Goal: Complete application form

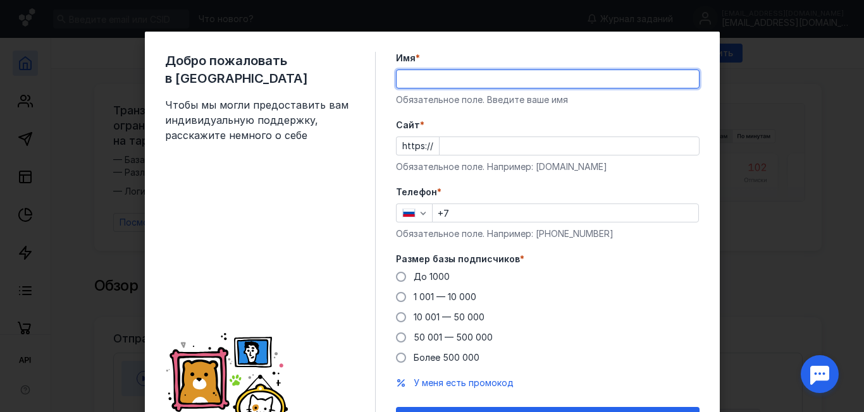
click at [413, 77] on input "Имя *" at bounding box center [548, 79] width 302 height 18
type input "[PERSON_NAME]"
type input "[PHONE_NUMBER]"
click at [736, 145] on div "Добро пожаловать в Sendsay Чтобы мы могли предоставить вам индивидуальную подде…" at bounding box center [432, 206] width 864 height 412
type input "[PERSON_NAME]"
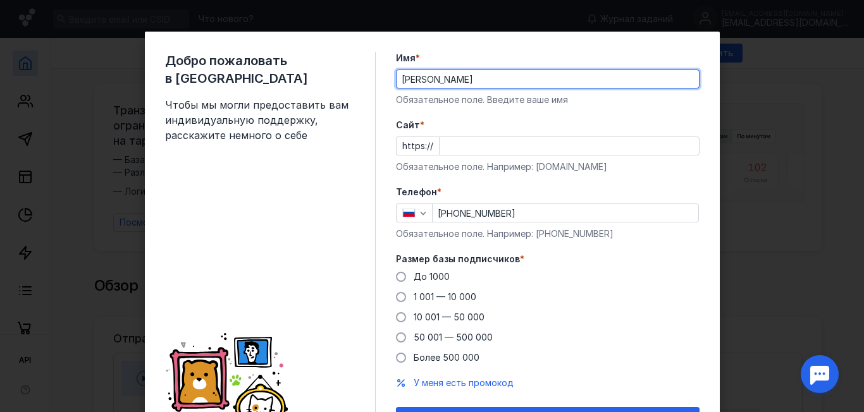
click at [634, 239] on div "Обязательное поле. Например: [PHONE_NUMBER]" at bounding box center [548, 234] width 304 height 13
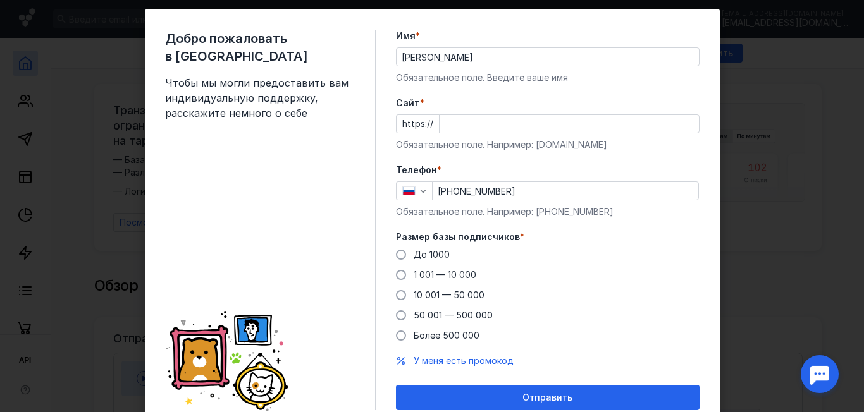
scroll to position [42, 0]
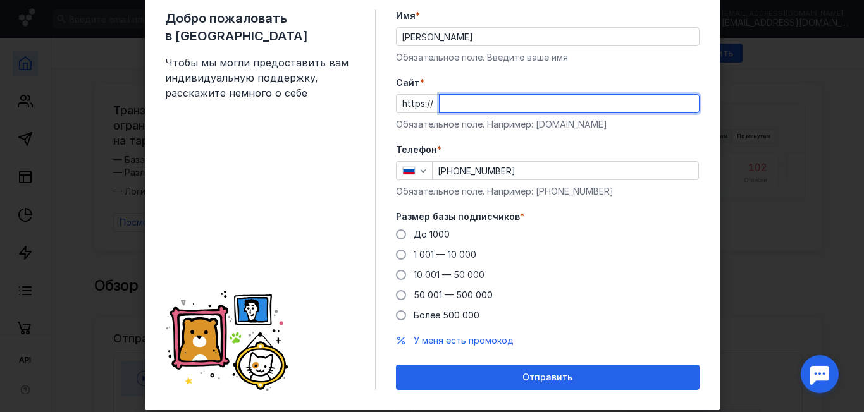
click at [449, 106] on input "Cайт *" at bounding box center [569, 104] width 259 height 18
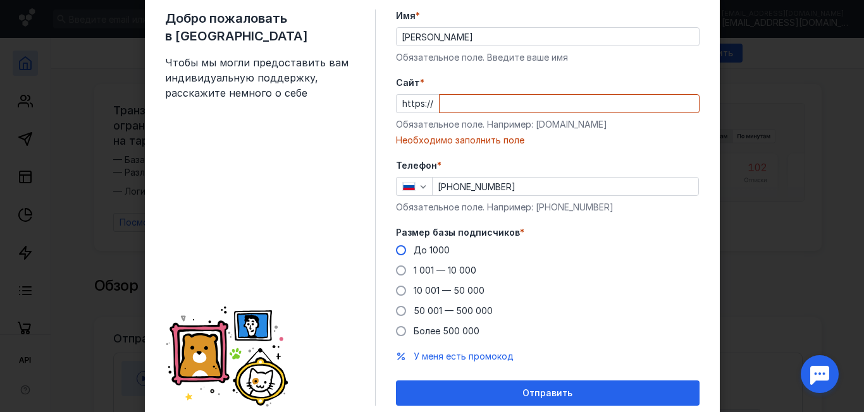
click at [399, 234] on div "Размер базы подписчиков * До 1000 1 001 — 10 000 10 001 — 50 000 50 001 — 500 0…" at bounding box center [548, 281] width 304 height 111
click at [396, 249] on span at bounding box center [401, 250] width 10 height 10
click at [0, 0] on input "До 1000" at bounding box center [0, 0] width 0 height 0
click at [459, 104] on input "Cайт *" at bounding box center [569, 104] width 259 height 18
click at [452, 104] on input "Cайт *" at bounding box center [569, 104] width 259 height 18
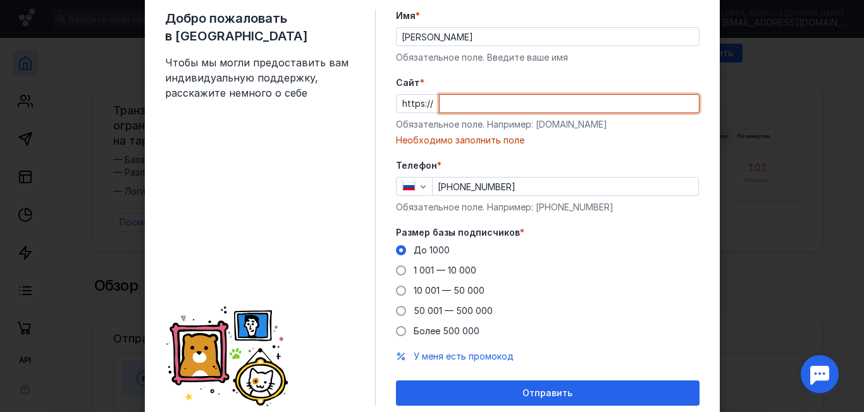
paste input "[DOMAIN_NAME]"
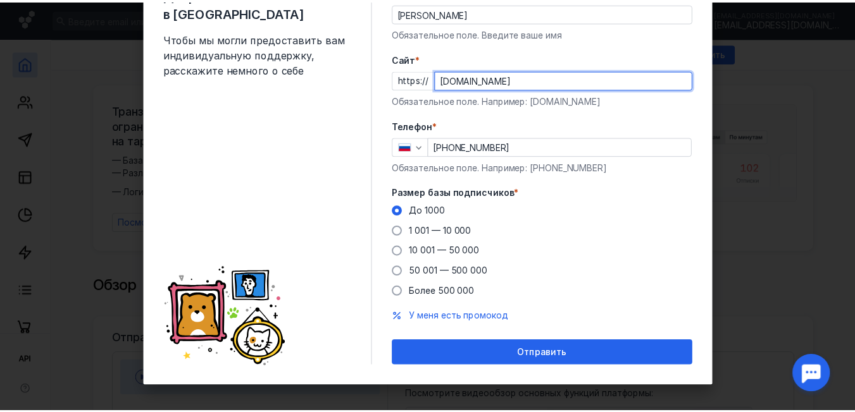
scroll to position [72, 0]
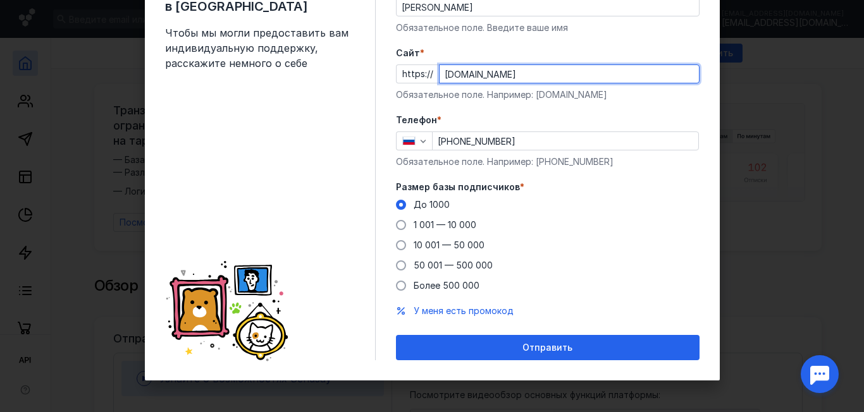
type input "[DOMAIN_NAME]"
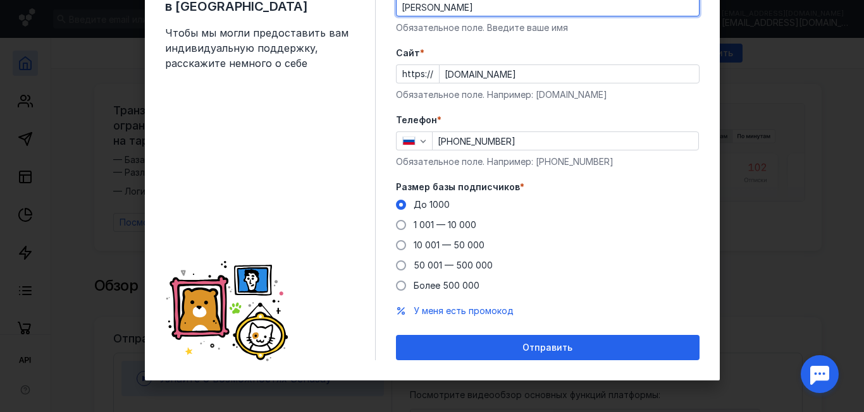
click at [448, 13] on input "[PERSON_NAME]" at bounding box center [548, 7] width 302 height 18
type input "[PERSON_NAME]"
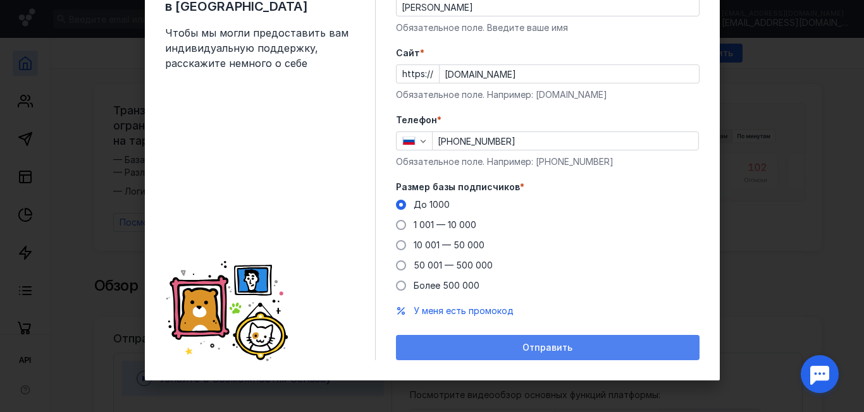
click at [531, 342] on div "Отправить" at bounding box center [548, 347] width 304 height 25
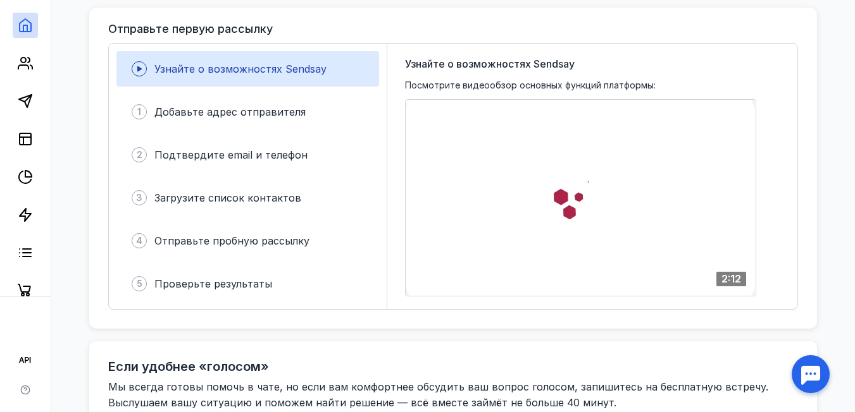
scroll to position [253, 0]
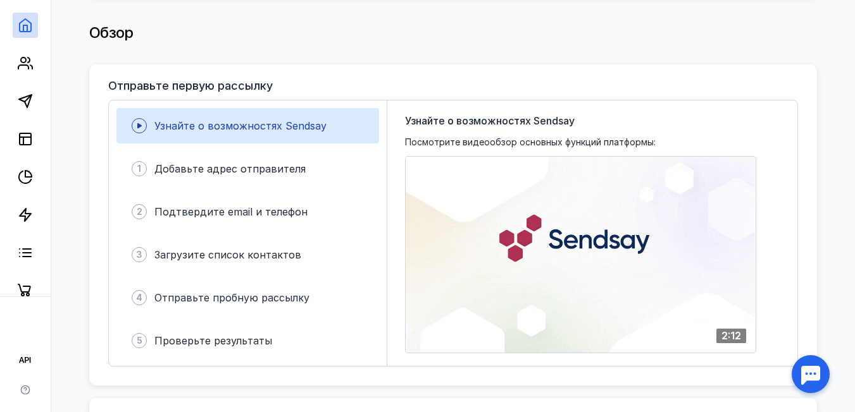
click at [402, 161] on div "Узнайте о возможностях Sendsay Посмотрите видеообзор основных функций платформы…" at bounding box center [592, 234] width 410 height 266
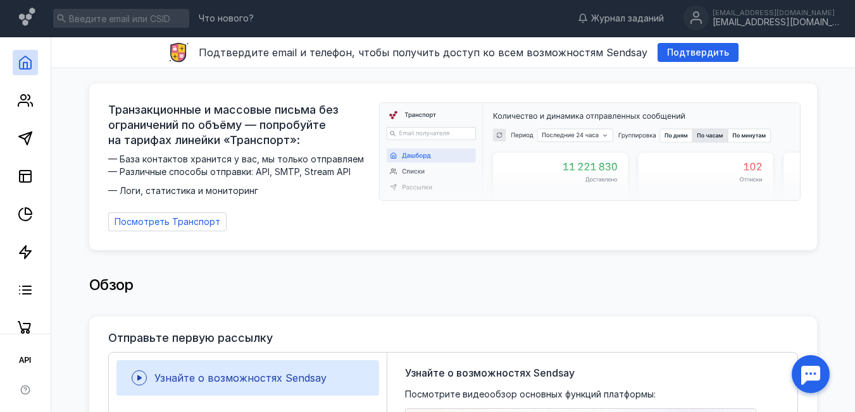
scroll to position [0, 0]
